Goal: Information Seeking & Learning: Learn about a topic

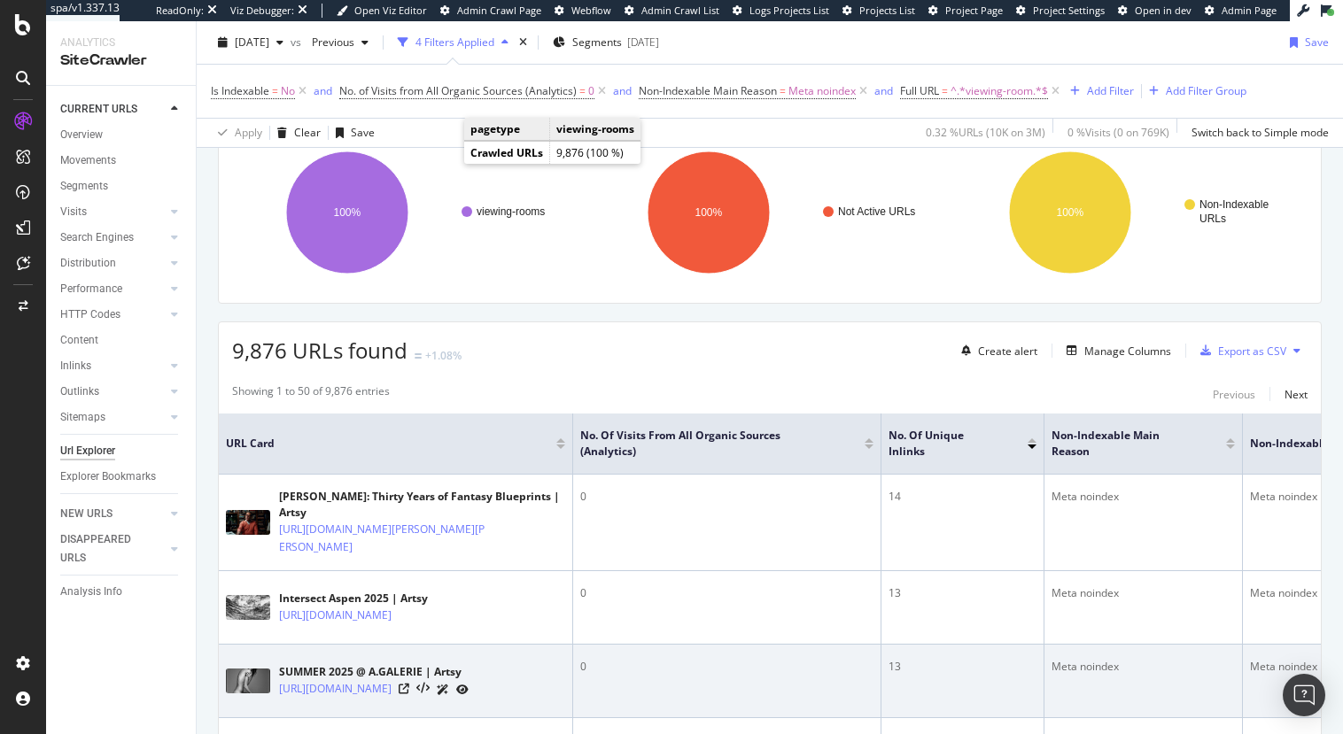
scroll to position [182, 0]
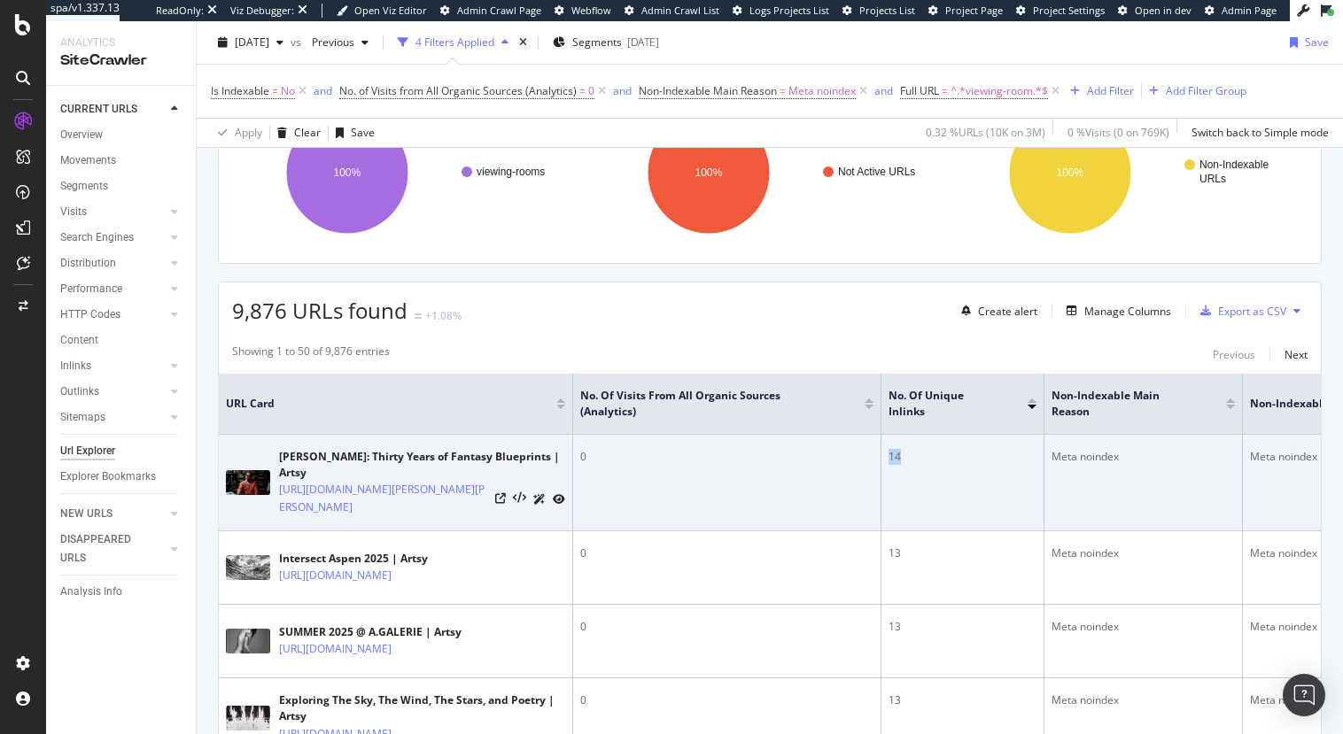
drag, startPoint x: 904, startPoint y: 457, endPoint x: 887, endPoint y: 456, distance: 17.7
click at [887, 456] on td "14" at bounding box center [962, 483] width 163 height 97
click at [929, 481] on td "14" at bounding box center [962, 483] width 163 height 97
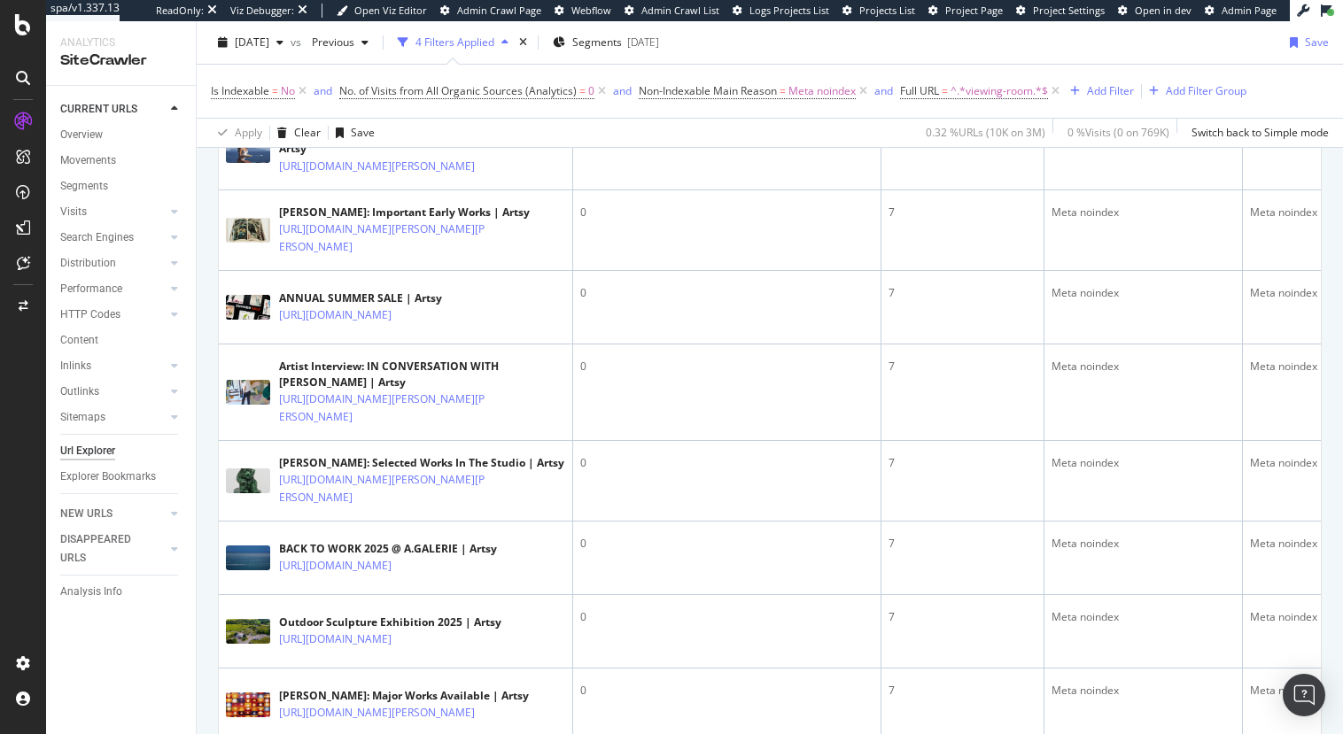
scroll to position [0, 0]
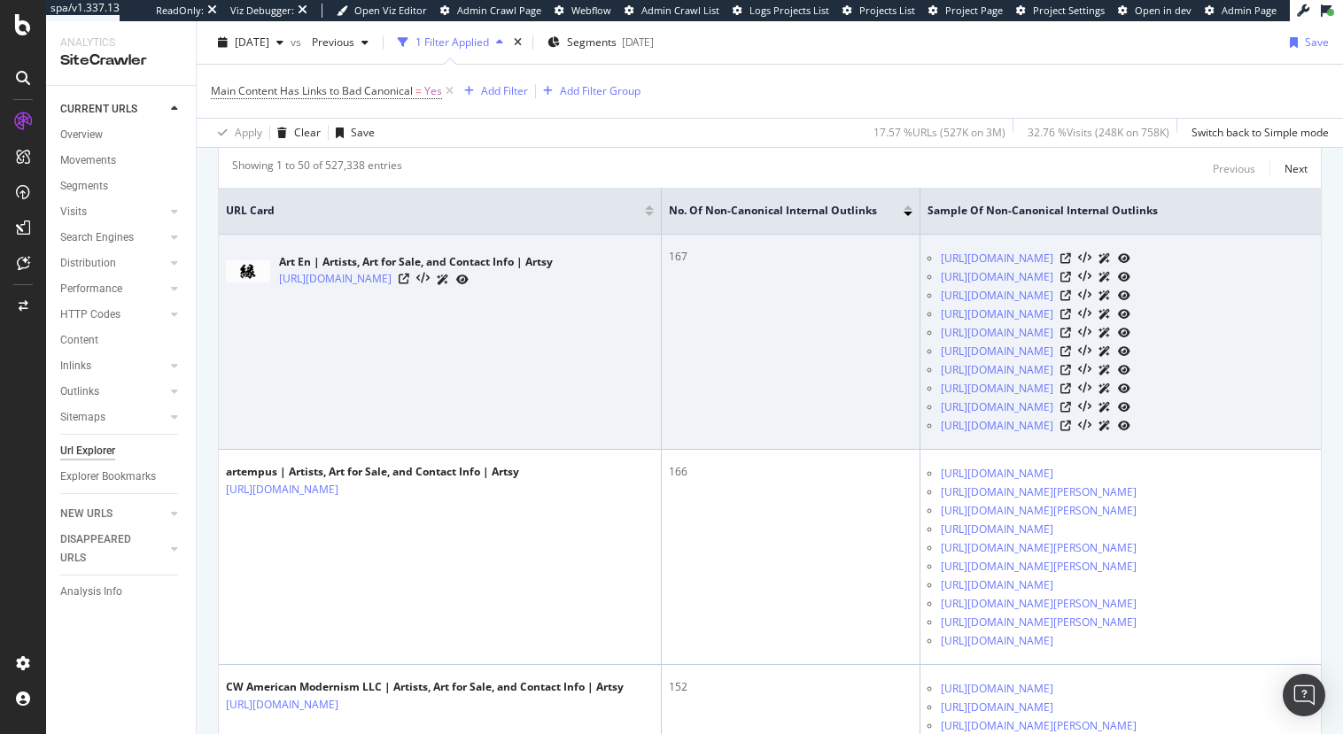
scroll to position [430, 0]
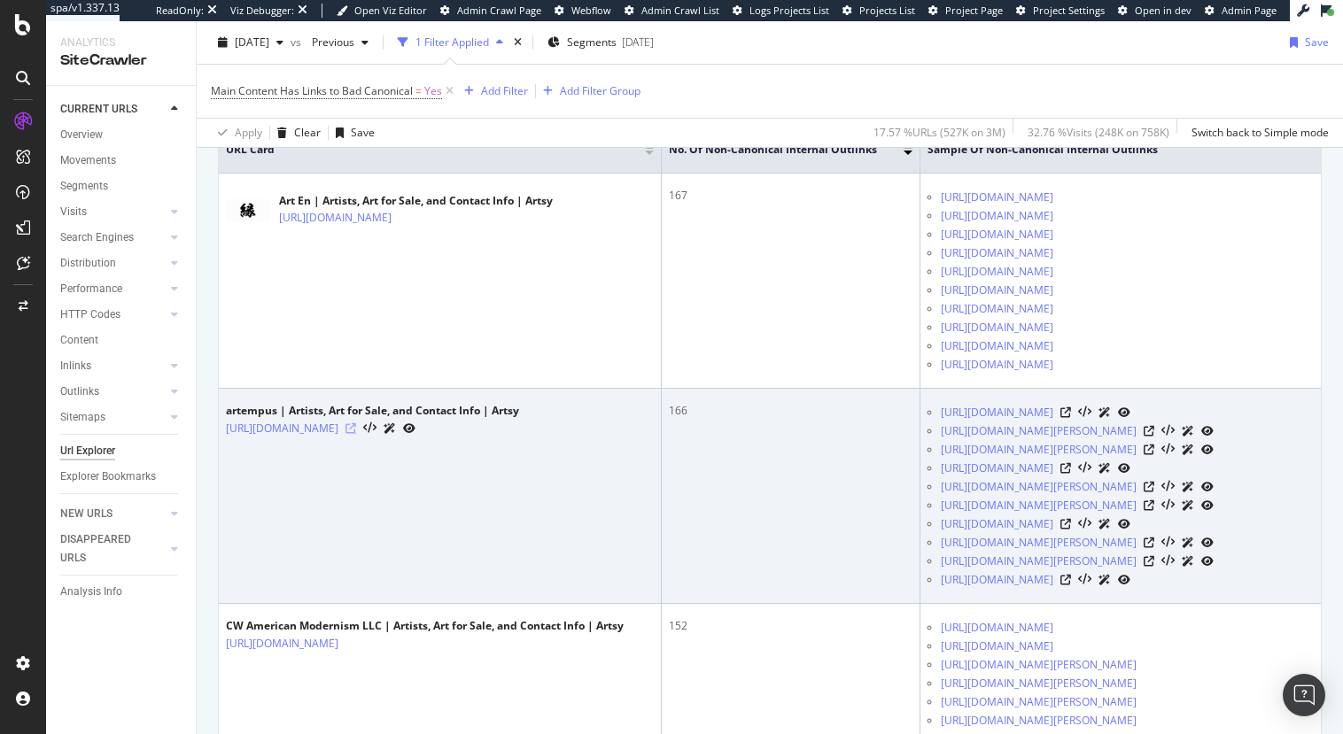
click at [356, 426] on icon at bounding box center [350, 428] width 11 height 11
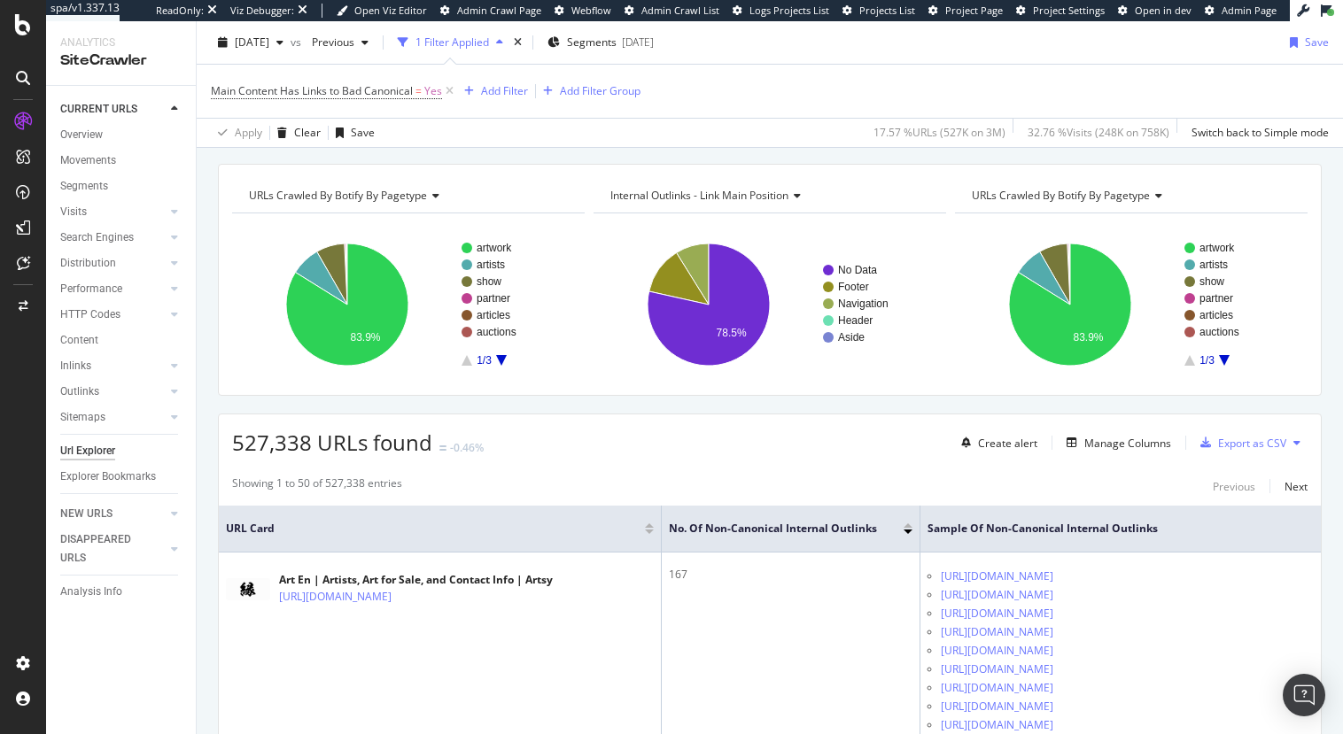
scroll to position [0, 0]
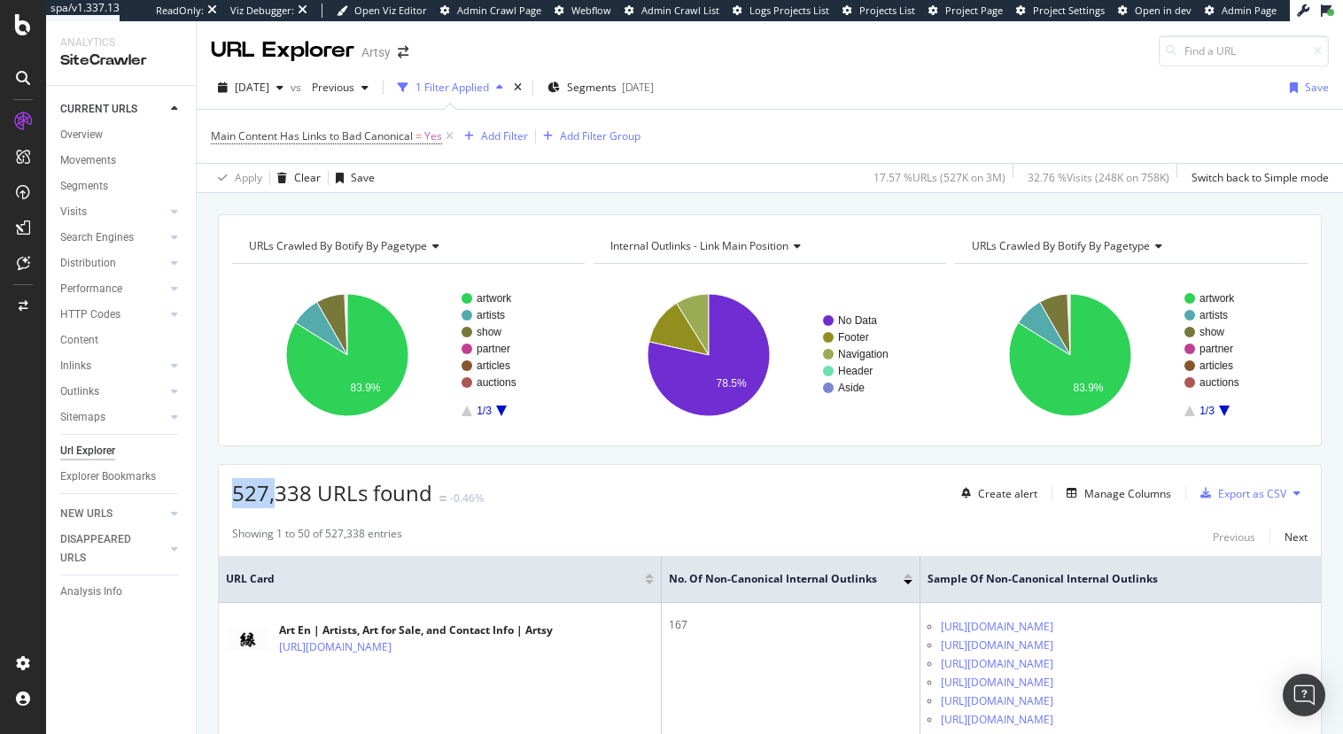
drag, startPoint x: 227, startPoint y: 492, endPoint x: 279, endPoint y: 490, distance: 52.3
click at [279, 490] on div "527,338 URLs found -0.46% Create alert Manage Columns Export as CSV" at bounding box center [770, 486] width 1102 height 43
click at [274, 490] on span "527,338 URLs found" at bounding box center [332, 492] width 200 height 29
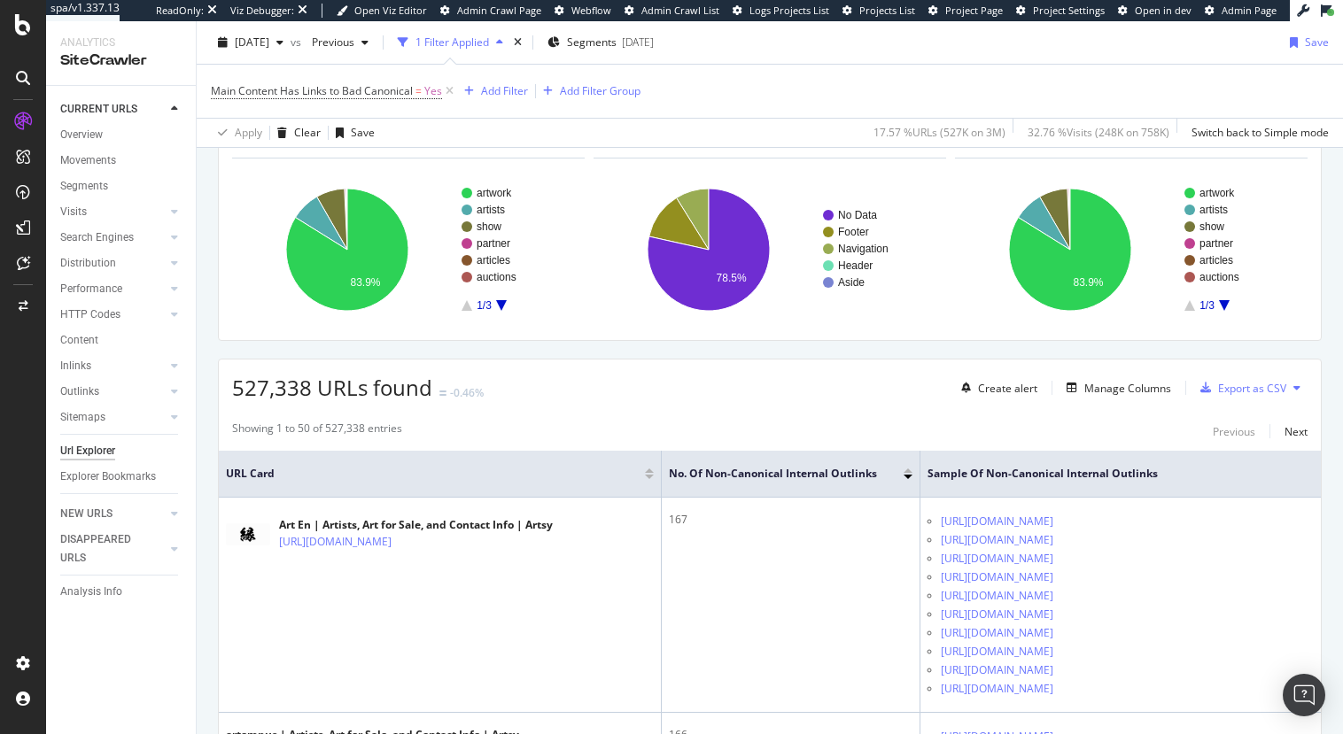
scroll to position [103, 0]
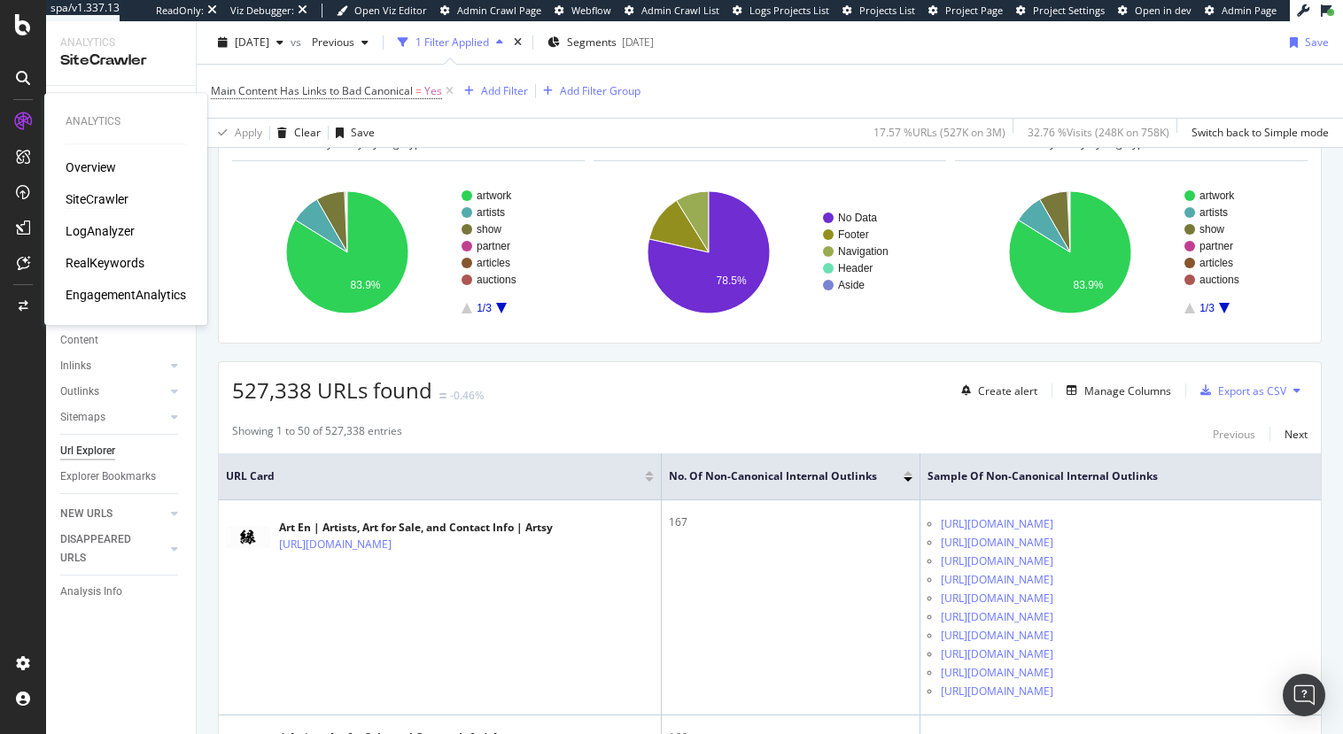
click at [91, 198] on div "SiteCrawler" at bounding box center [97, 199] width 63 height 18
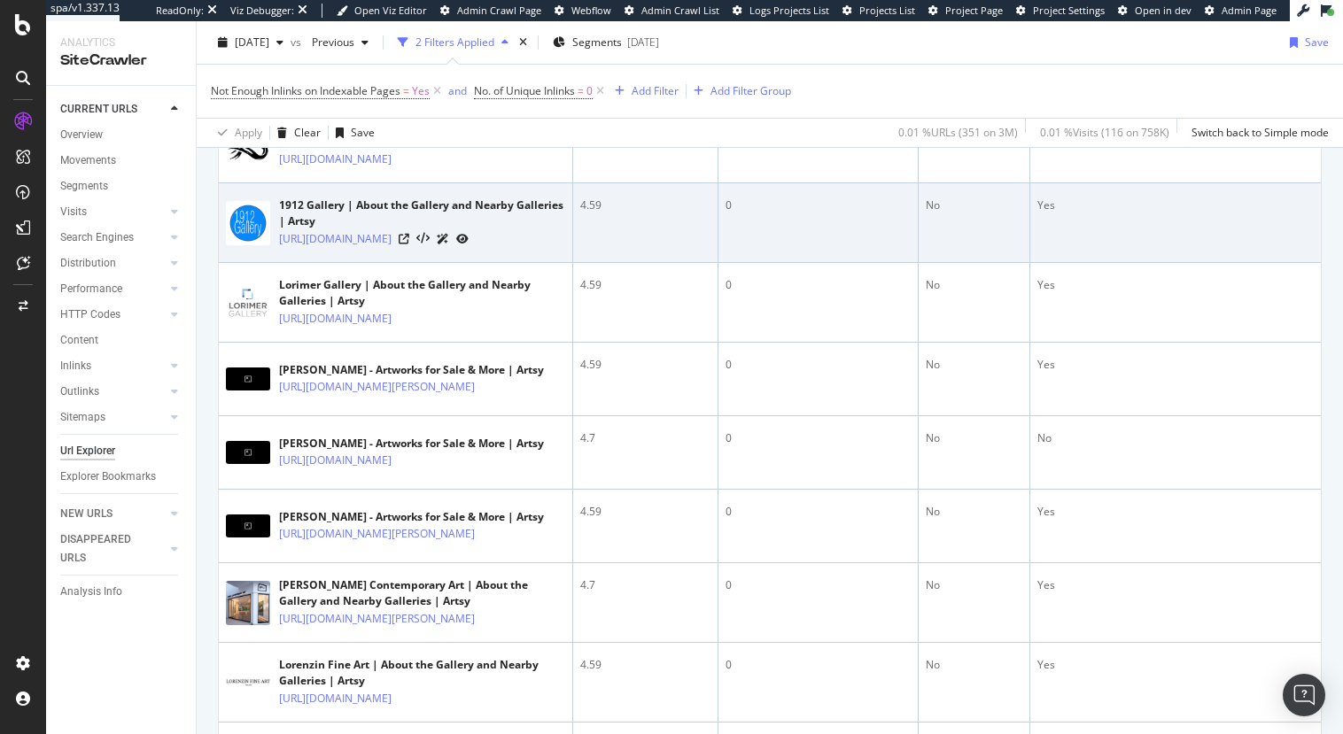
scroll to position [1659, 0]
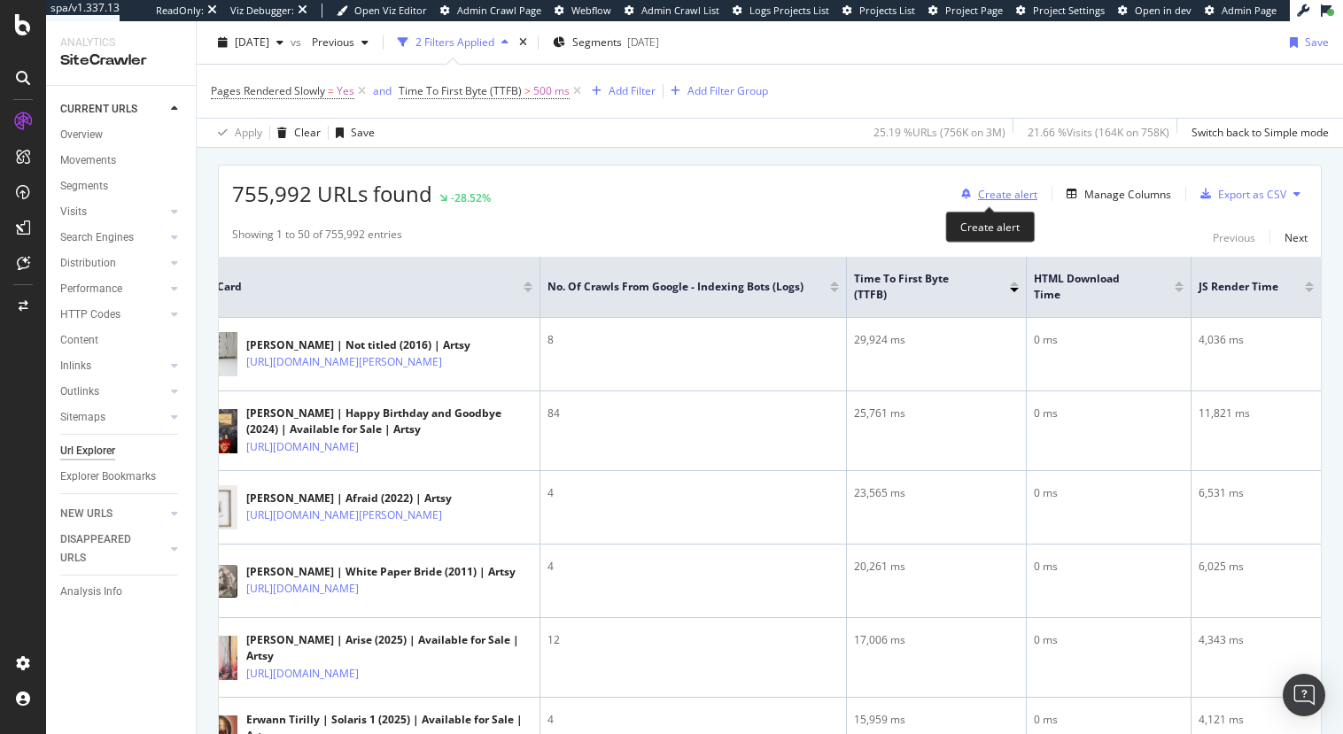
scroll to position [301, 0]
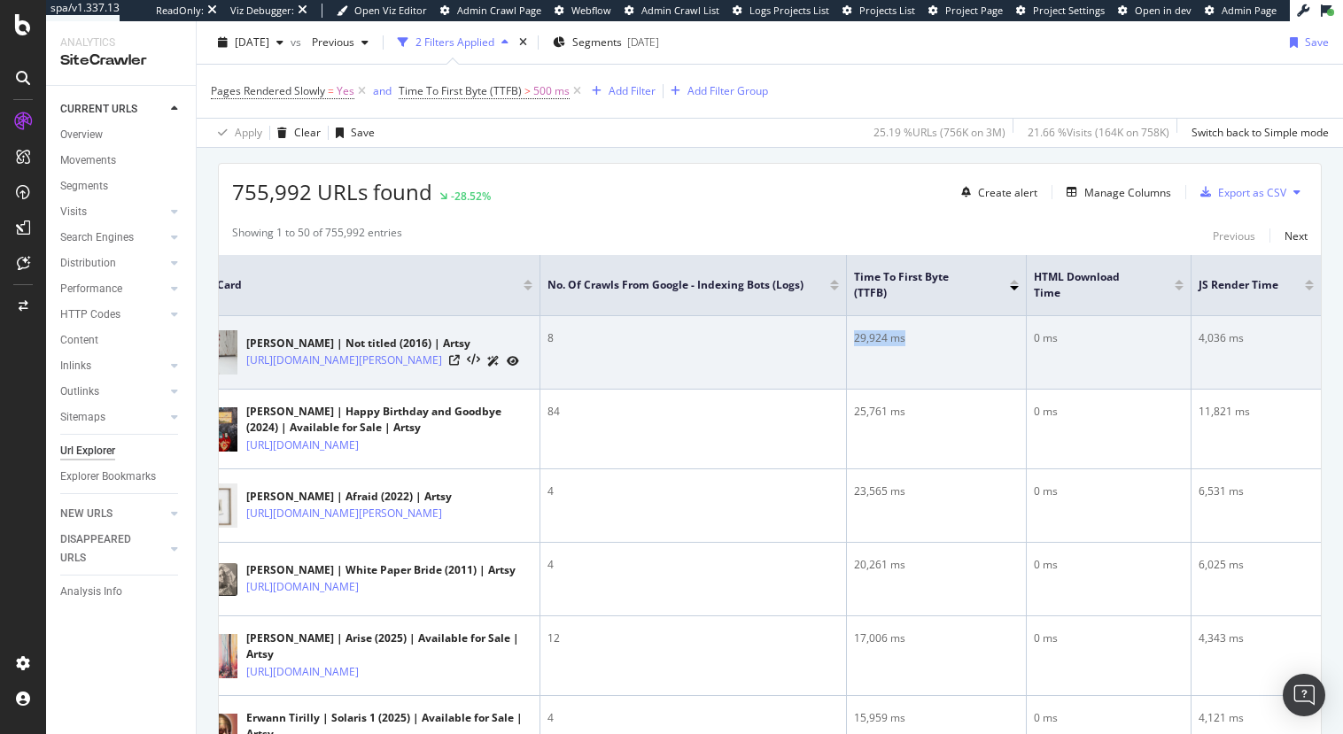
drag, startPoint x: 843, startPoint y: 338, endPoint x: 911, endPoint y: 337, distance: 68.2
click at [911, 337] on td "29,924 ms" at bounding box center [937, 353] width 180 height 74
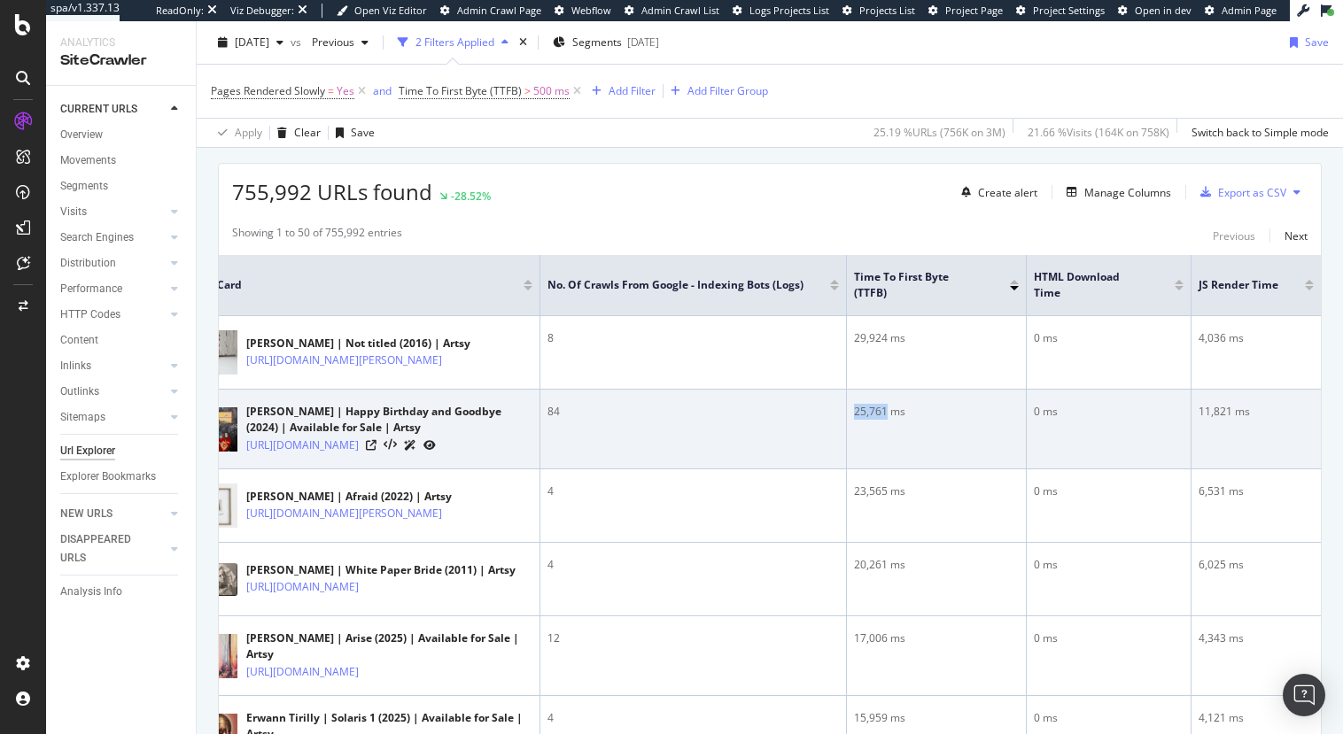
drag, startPoint x: 864, startPoint y: 411, endPoint x: 880, endPoint y: 411, distance: 16.8
click at [880, 411] on td "25,761 ms" at bounding box center [937, 430] width 180 height 80
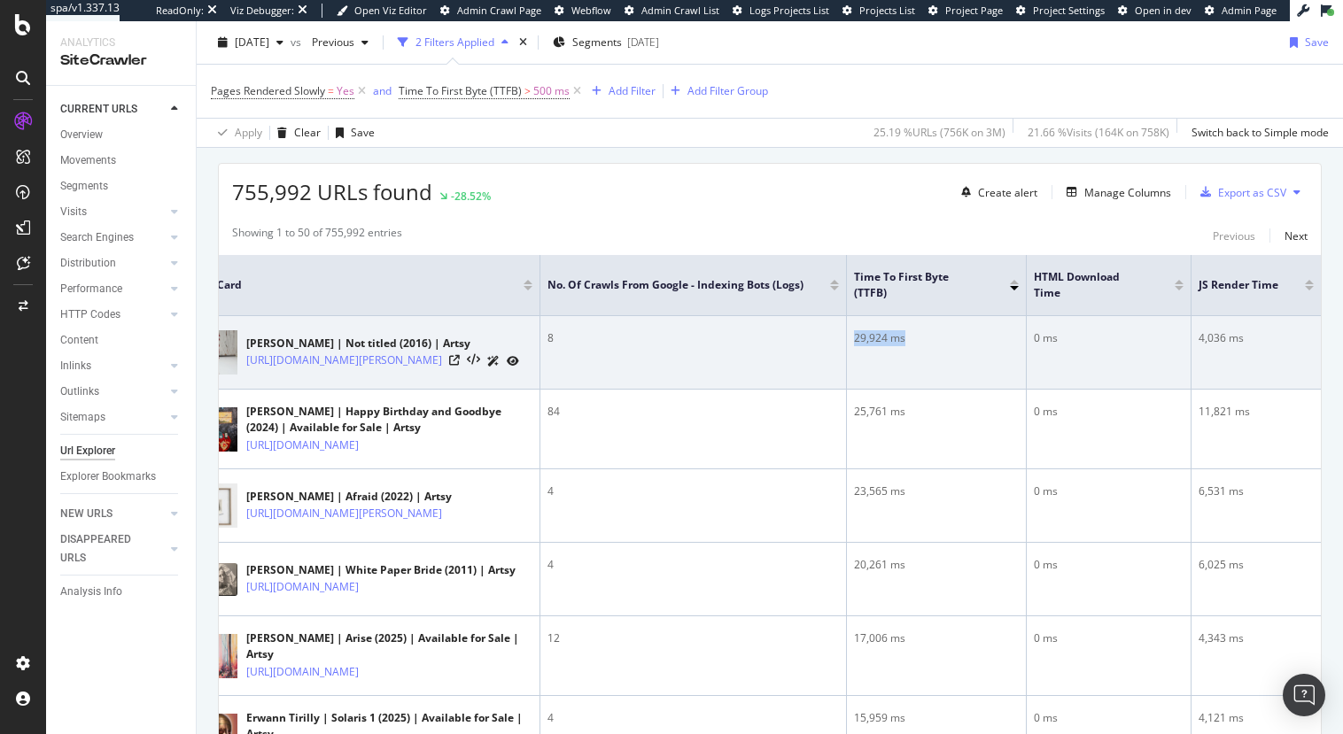
drag, startPoint x: 849, startPoint y: 338, endPoint x: 872, endPoint y: 355, distance: 28.5
click at [872, 355] on td "29,924 ms" at bounding box center [937, 353] width 180 height 74
click at [908, 362] on td "29,924 ms" at bounding box center [937, 353] width 180 height 74
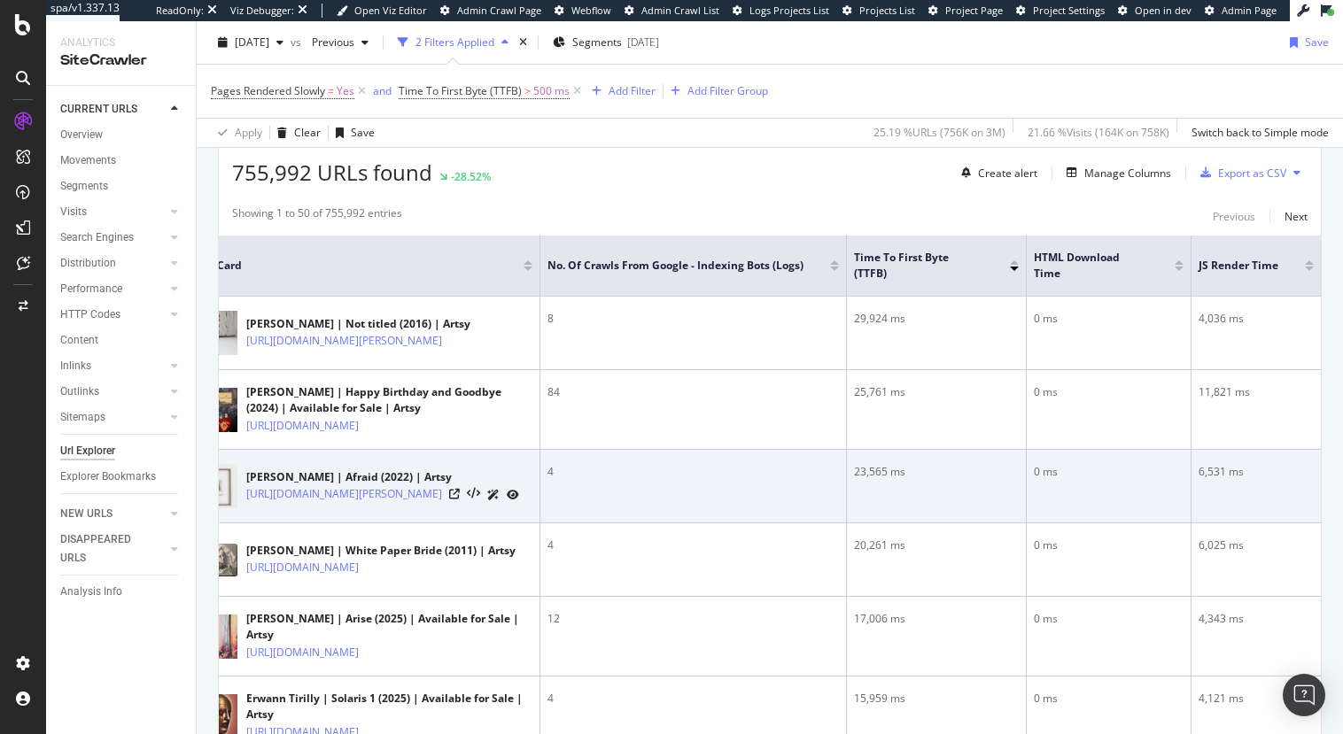
scroll to position [322, 0]
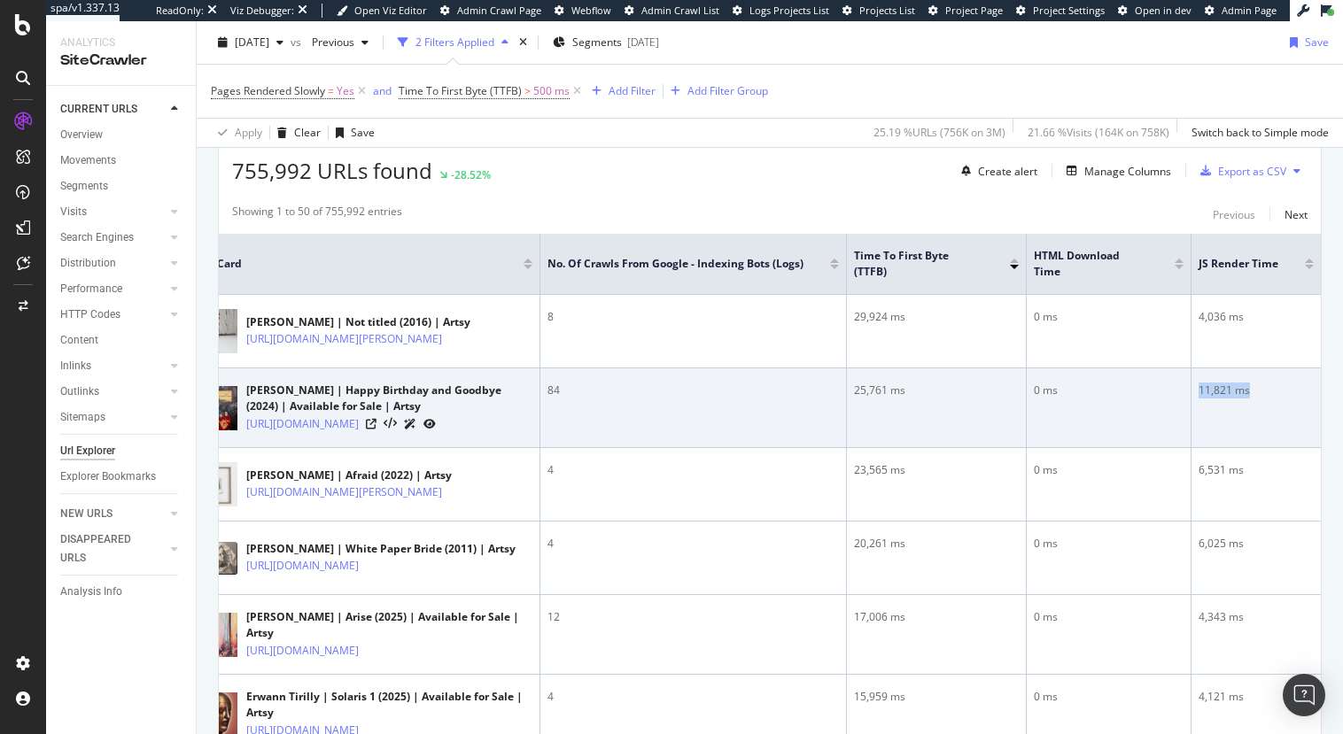
drag, startPoint x: 1254, startPoint y: 391, endPoint x: 1183, endPoint y: 394, distance: 70.9
click at [1191, 394] on td "11,821 ms" at bounding box center [1255, 408] width 129 height 80
click at [1208, 397] on div "11,821 ms" at bounding box center [1255, 391] width 115 height 16
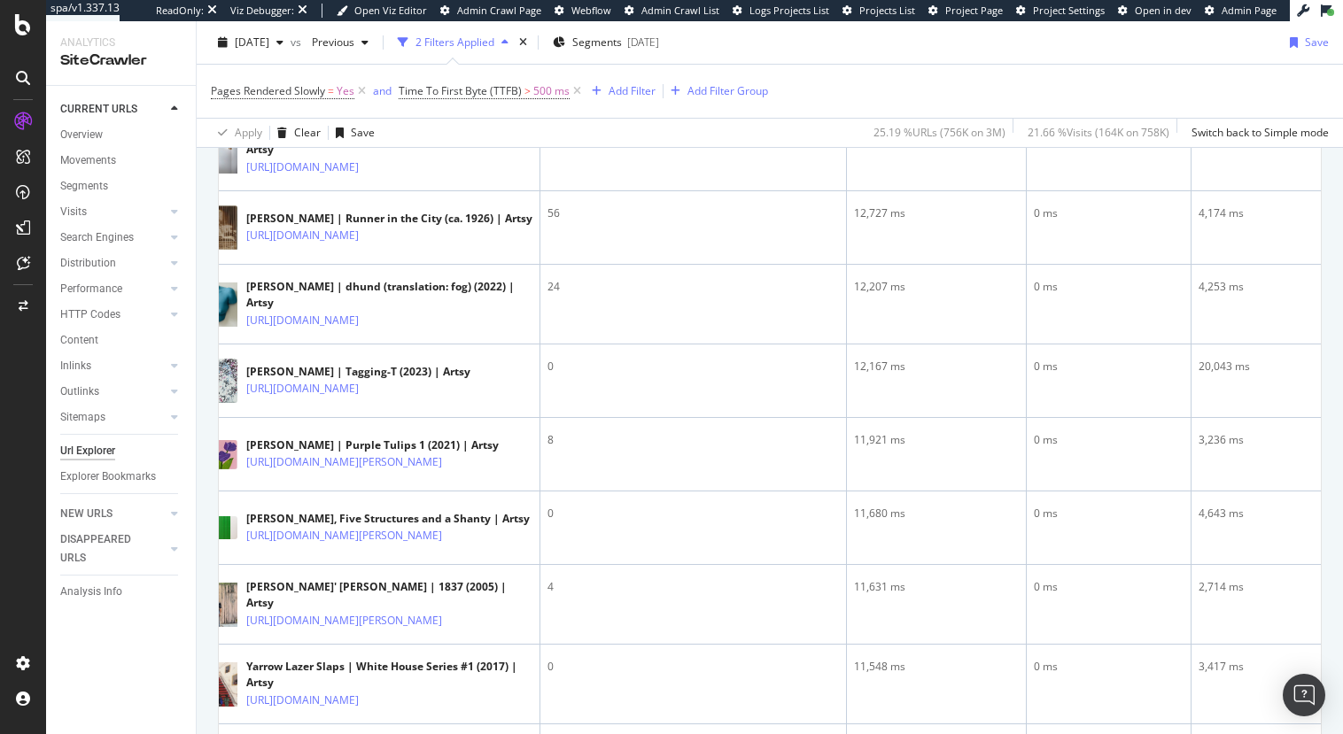
scroll to position [2015, 0]
click at [95, 292] on div "Performance" at bounding box center [91, 289] width 62 height 19
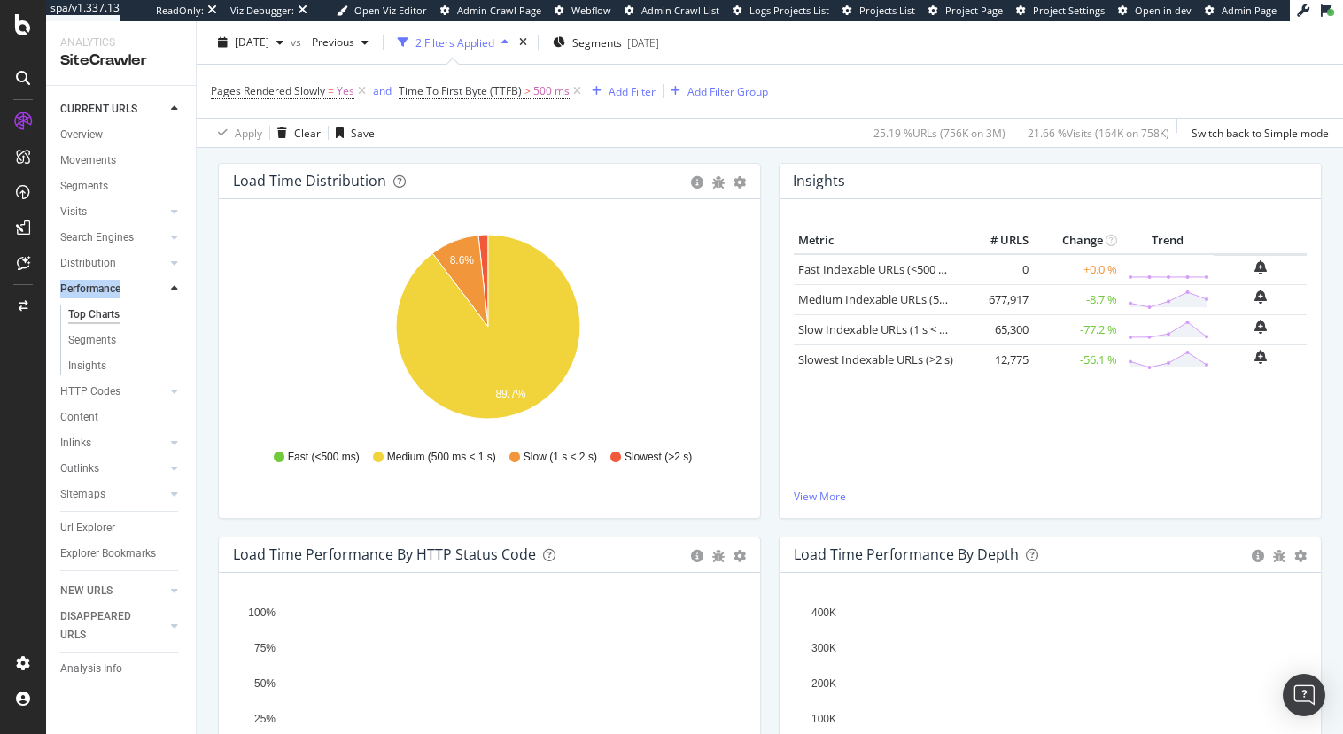
scroll to position [229, 0]
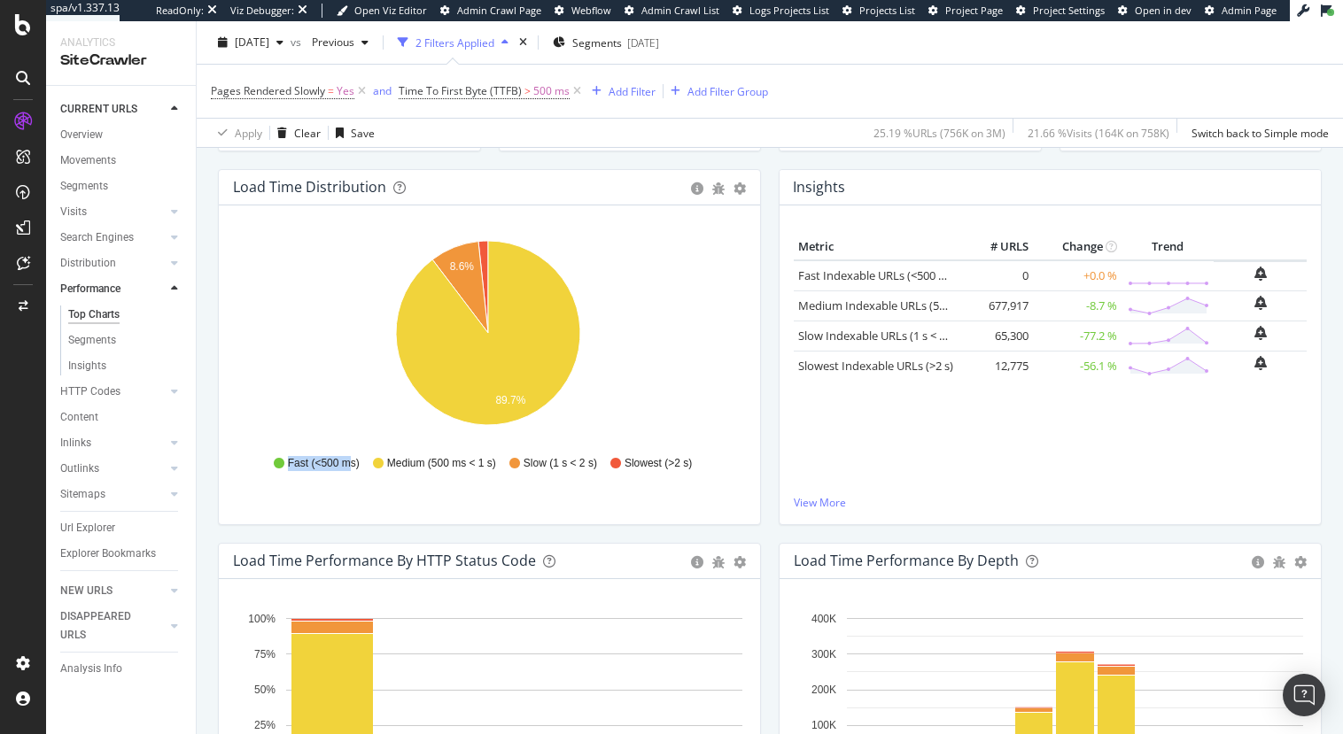
drag, startPoint x: 345, startPoint y: 461, endPoint x: 281, endPoint y: 462, distance: 63.8
click at [281, 462] on div "Fast (<500 ms)" at bounding box center [317, 463] width 86 height 15
click at [398, 486] on div "Hold CMD (⌘) while clicking to filter the report. 8.6% 89.7% HTML Load Time Cra…" at bounding box center [489, 364] width 541 height 319
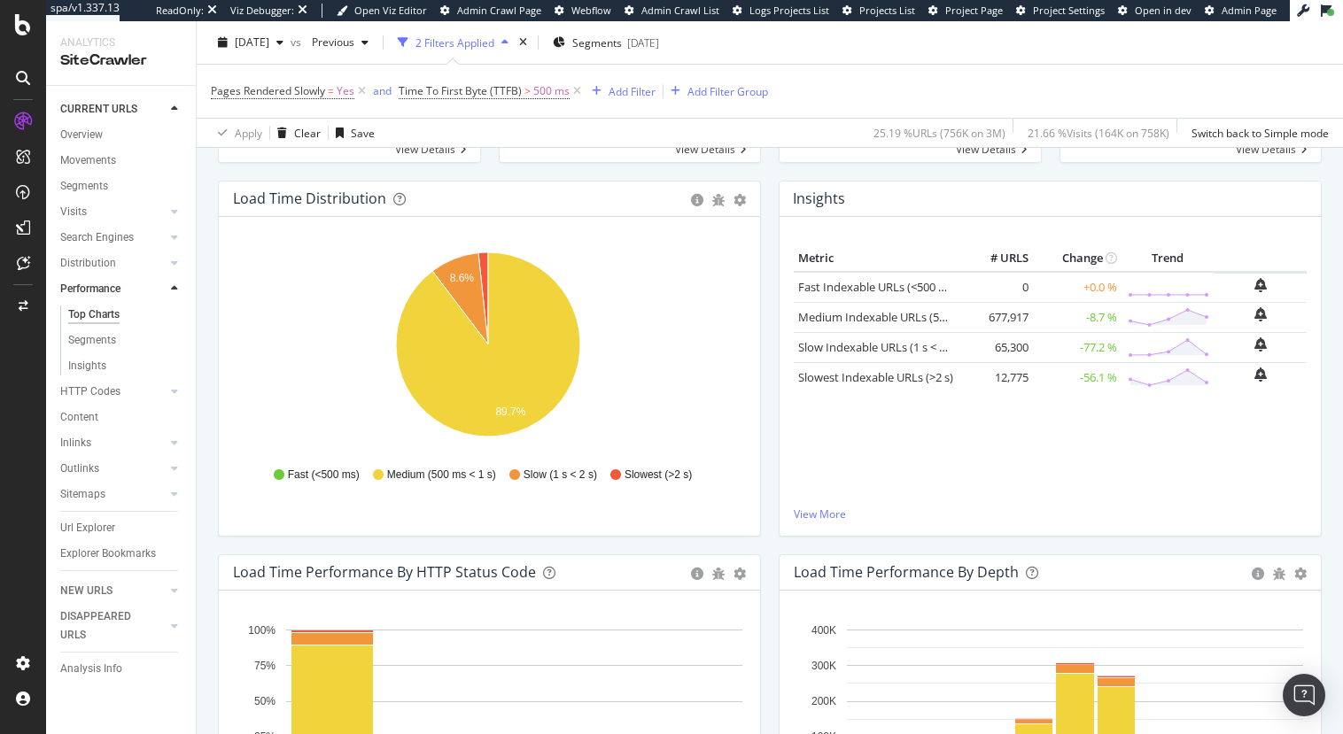
scroll to position [193, 0]
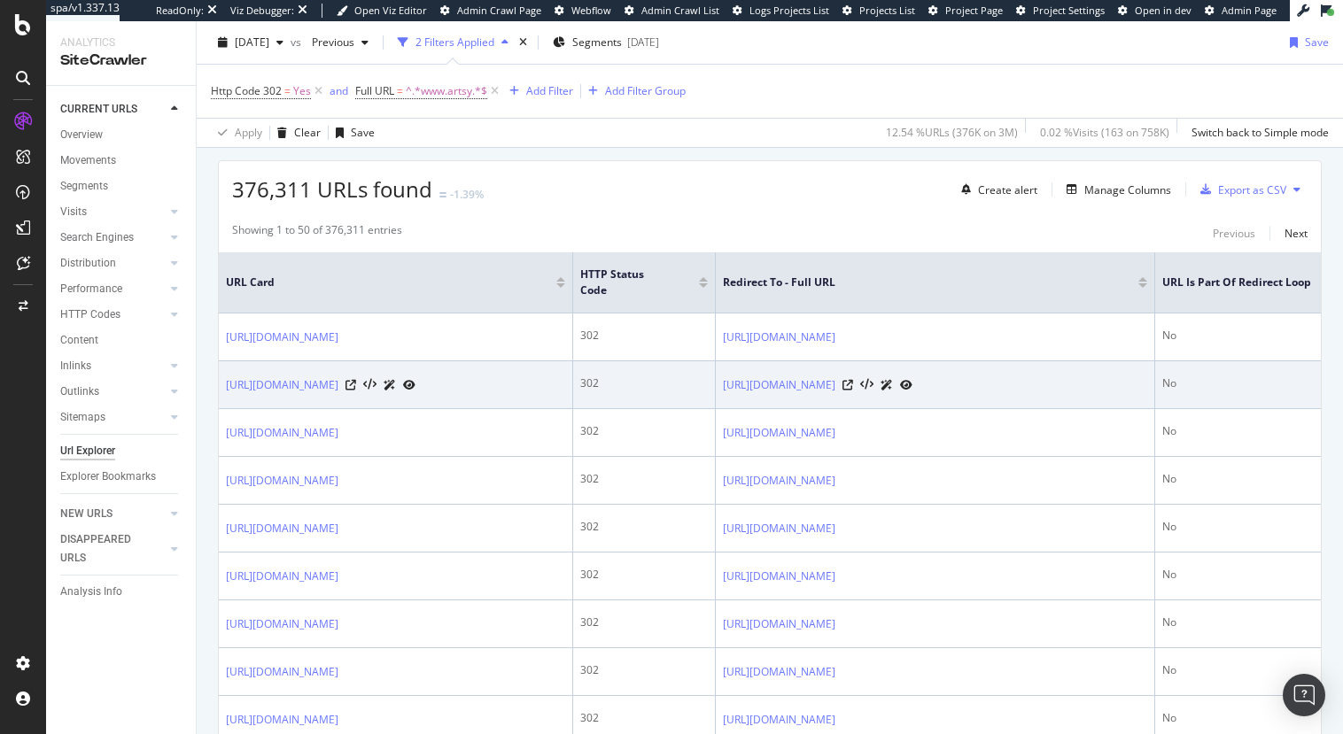
scroll to position [320, 0]
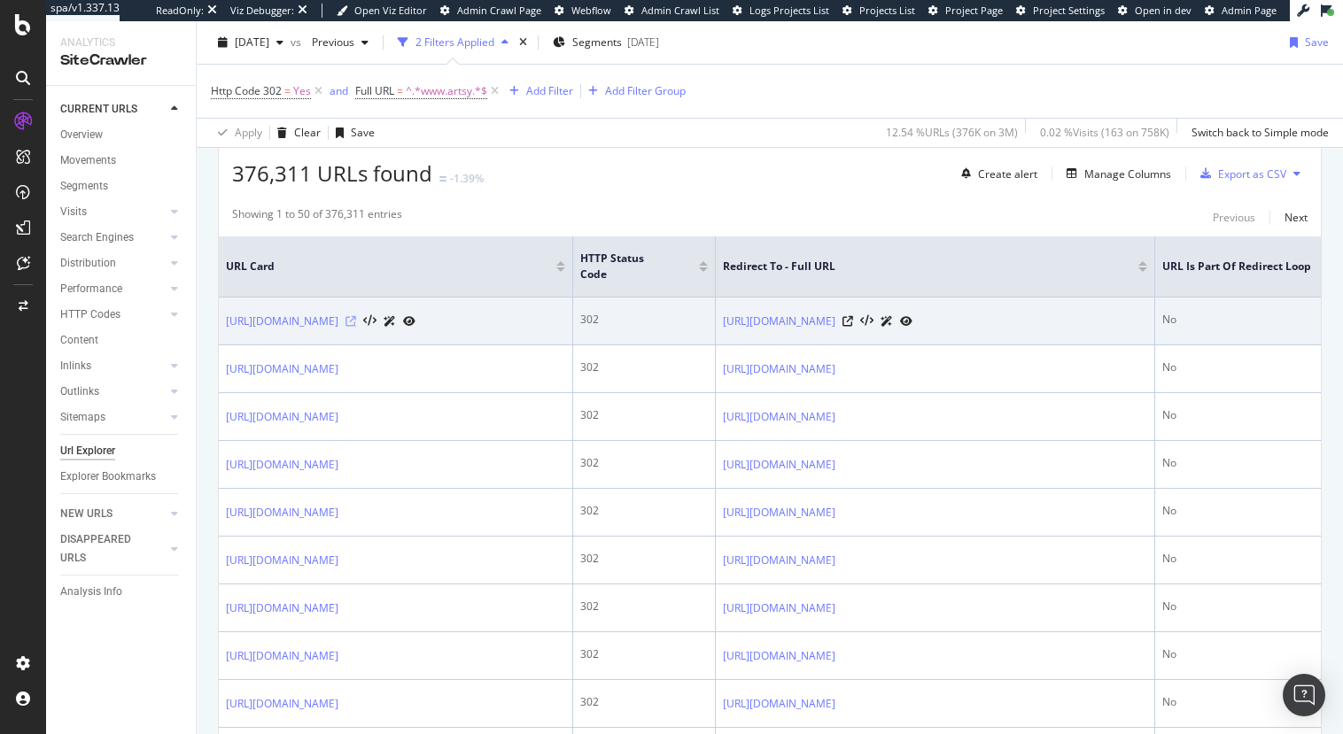
click at [356, 316] on icon at bounding box center [350, 321] width 11 height 11
drag, startPoint x: 222, startPoint y: 305, endPoint x: 452, endPoint y: 311, distance: 229.5
click at [452, 311] on td "[URL][DOMAIN_NAME]" at bounding box center [396, 322] width 354 height 48
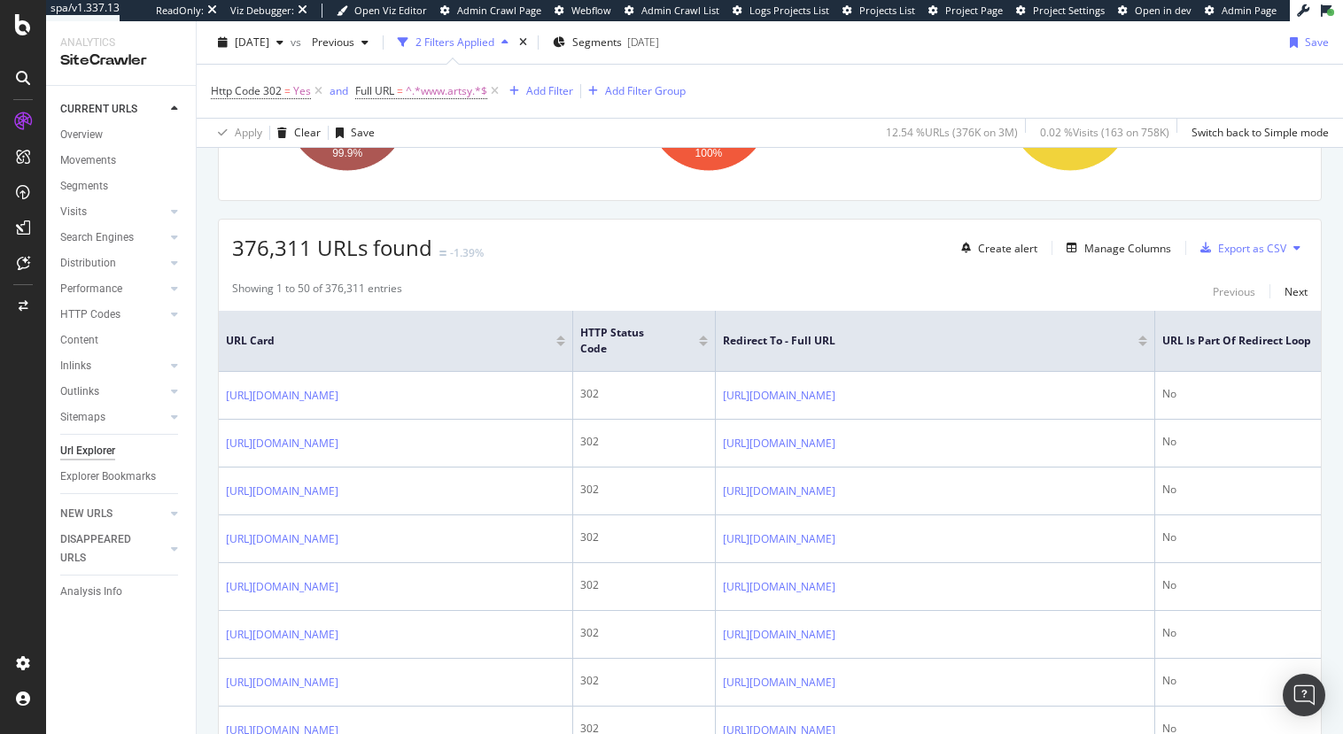
scroll to position [230, 0]
